Goal: Task Accomplishment & Management: Manage account settings

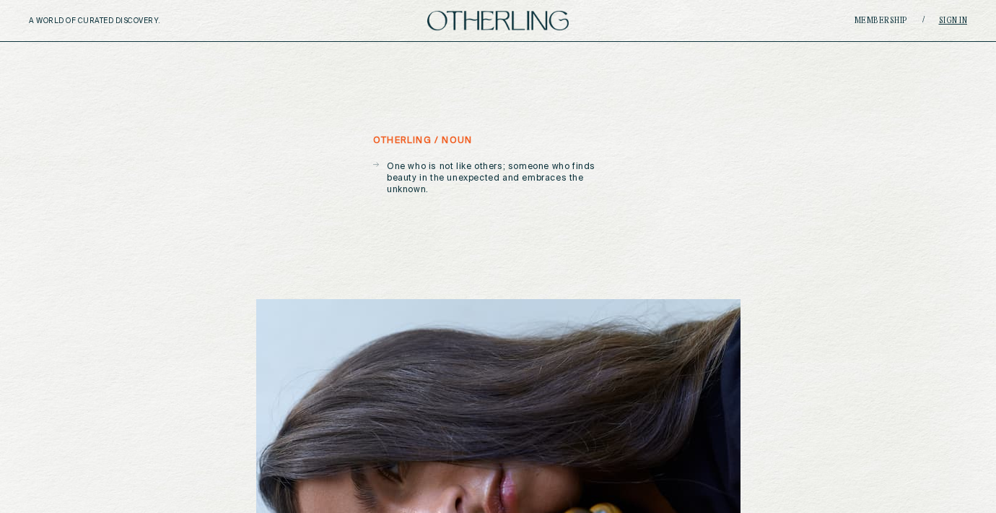
click at [942, 24] on link "Sign in" at bounding box center [953, 21] width 29 height 9
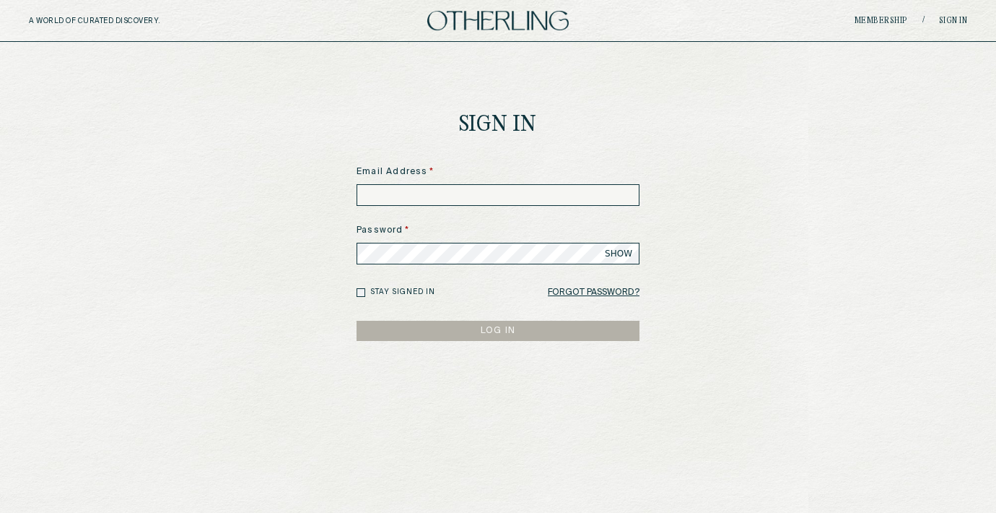
click at [523, 184] on input at bounding box center [498, 195] width 283 height 22
type input "**********"
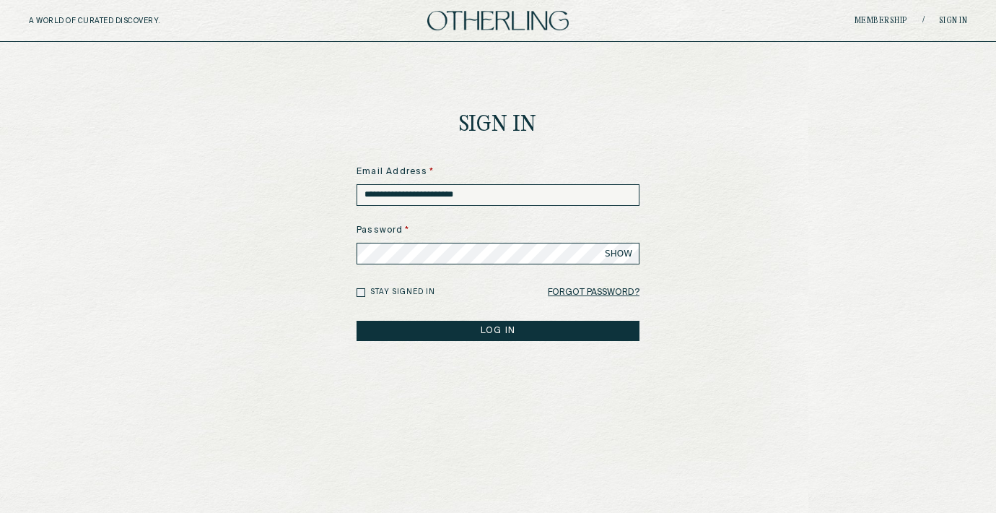
click at [521, 328] on button "LOG IN" at bounding box center [498, 331] width 283 height 20
